Goal: Task Accomplishment & Management: Manage account settings

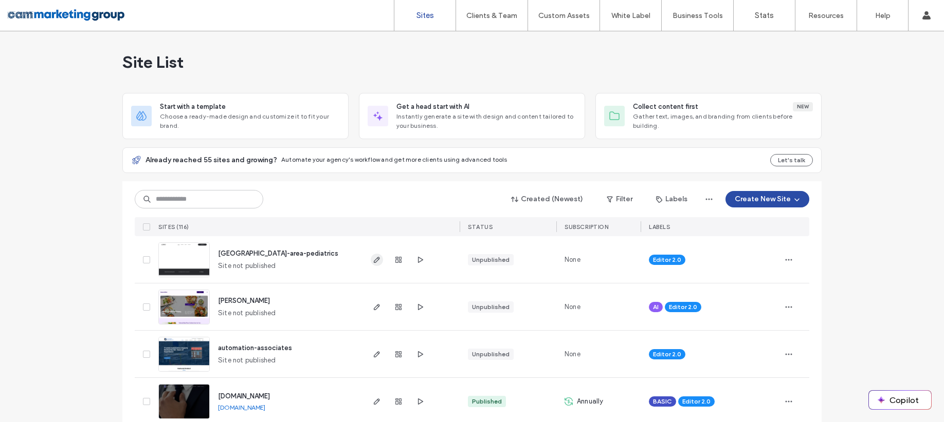
click at [373, 264] on icon "button" at bounding box center [377, 260] width 8 height 8
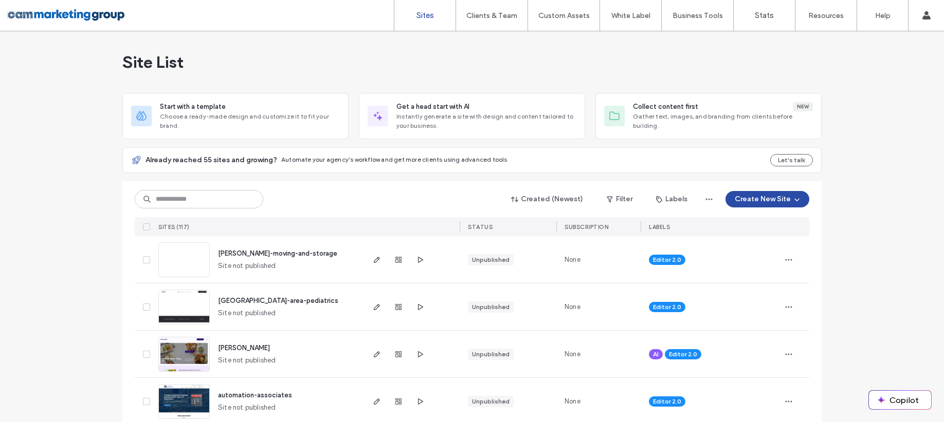
scroll to position [101, 0]
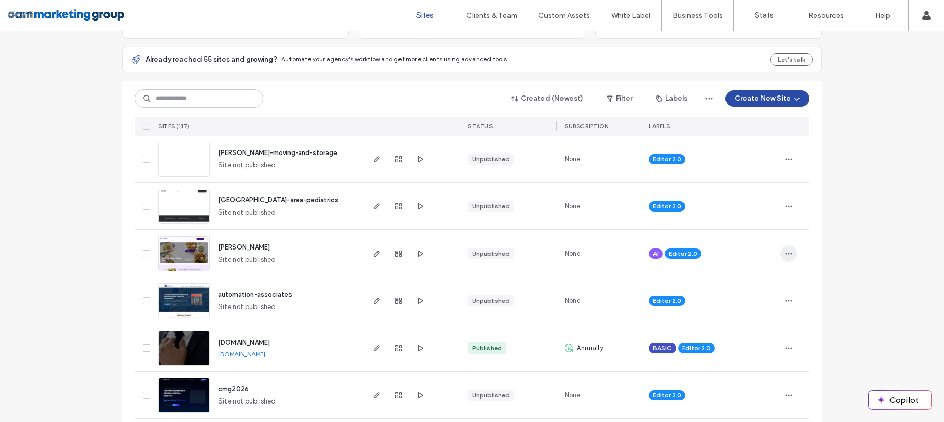
click at [787, 252] on icon "button" at bounding box center [788, 254] width 8 height 8
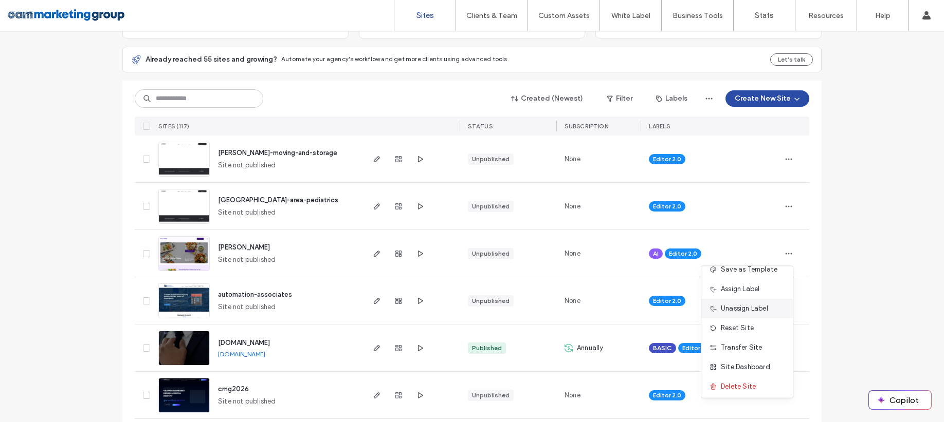
scroll to position [52, 0]
click at [743, 383] on span "Delete Site" at bounding box center [737, 384] width 35 height 10
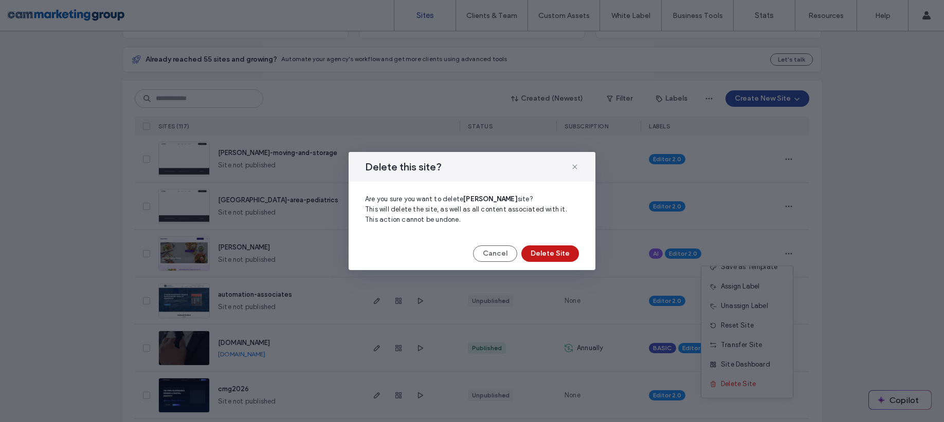
click at [561, 250] on button "Delete Site" at bounding box center [550, 254] width 58 height 16
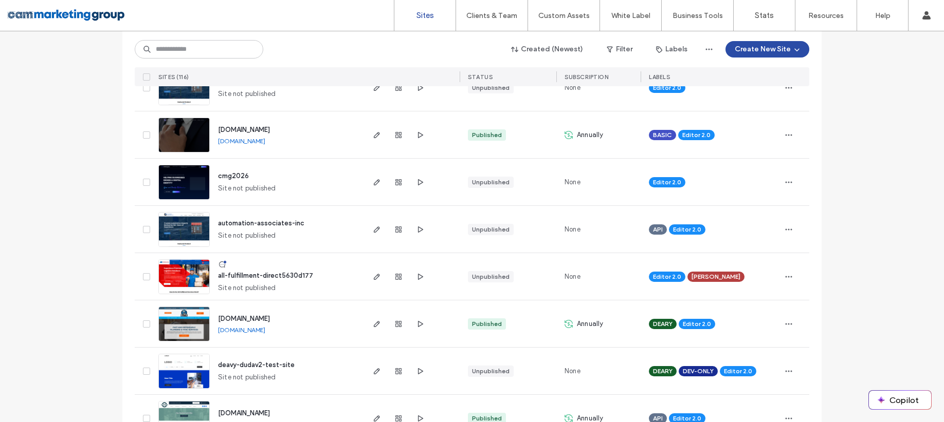
scroll to position [174, 0]
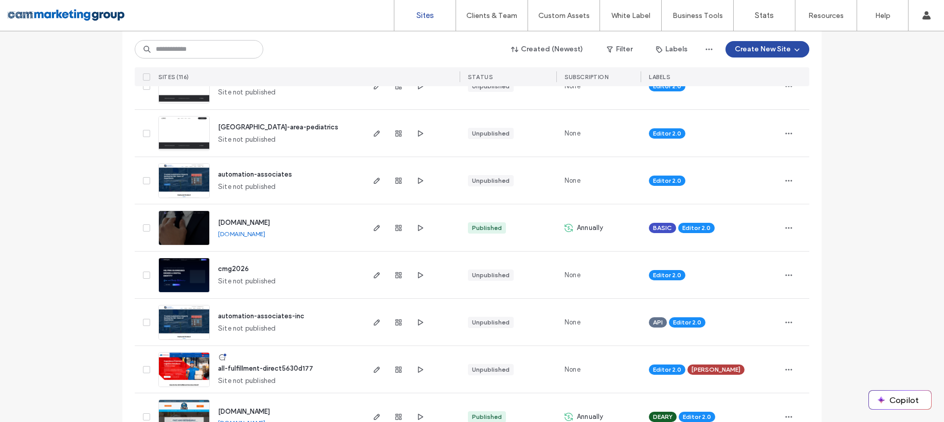
click at [243, 235] on link "[DOMAIN_NAME]" at bounding box center [241, 234] width 47 height 8
